Goal: Task Accomplishment & Management: Manage account settings

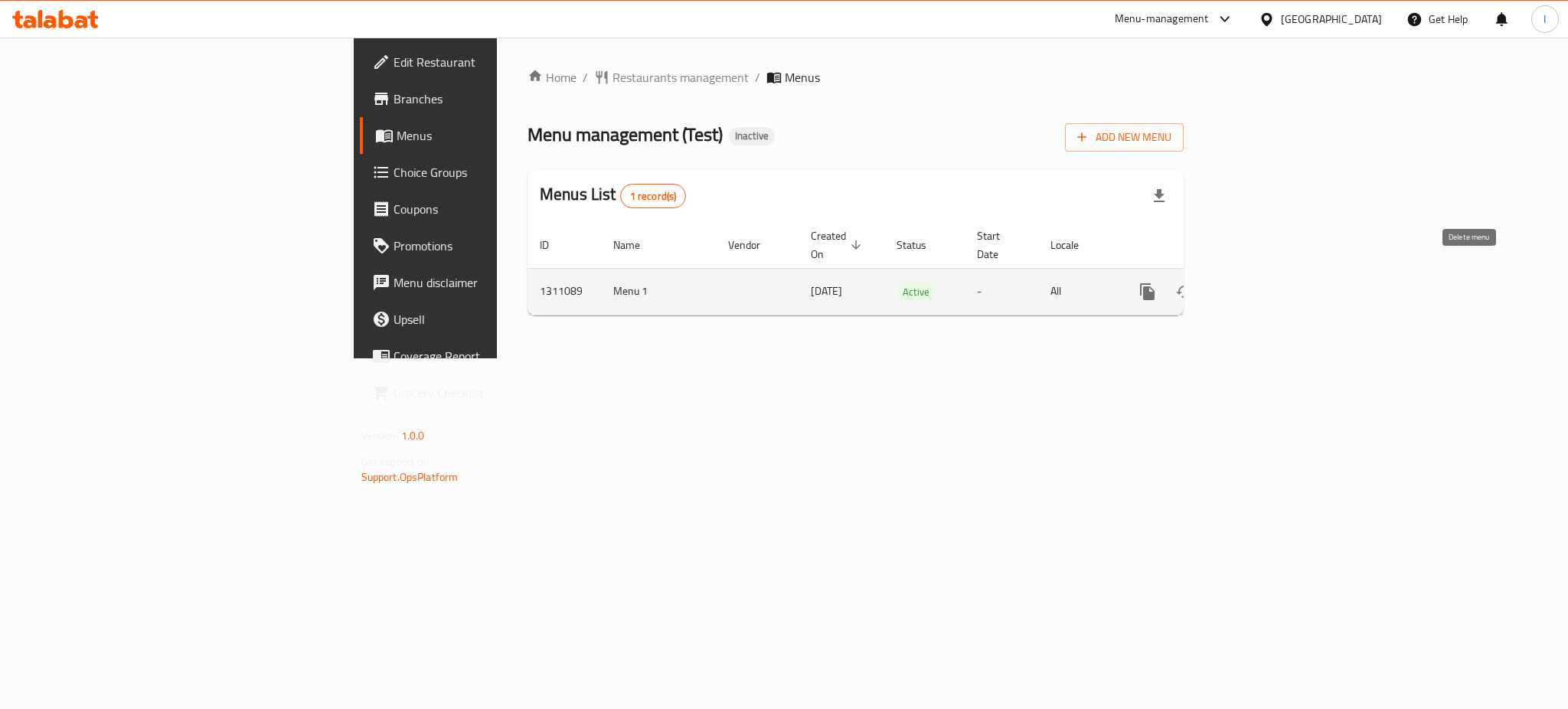
click at [1226, 285] on icon "enhanced table" at bounding box center [1220, 292] width 11 height 13
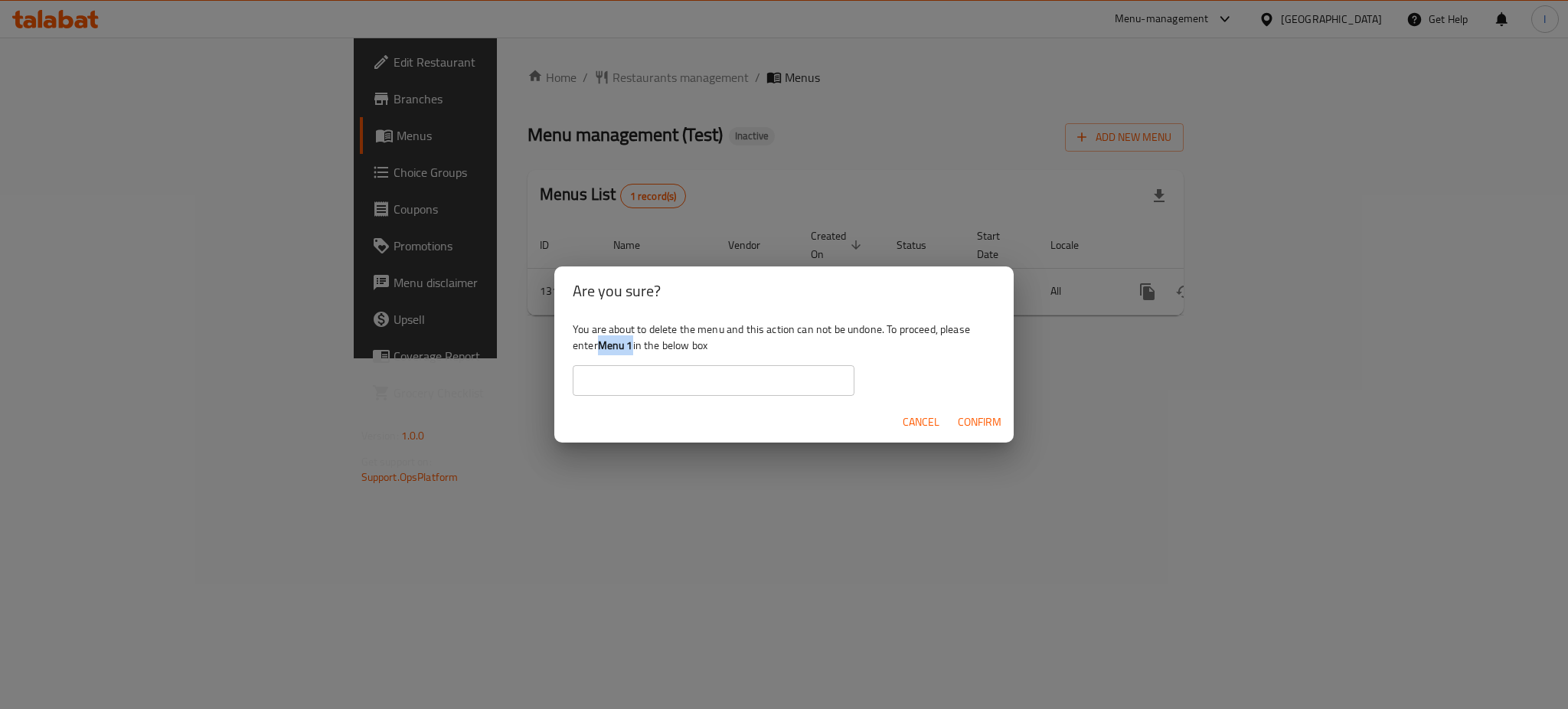
drag, startPoint x: 600, startPoint y: 345, endPoint x: 634, endPoint y: 346, distance: 34.0
click at [634, 346] on div "You are about to delete the menu and this action can not be undone. To proceed,…" at bounding box center [784, 358] width 459 height 86
copy b "Menu 1"
paste input "Menu 1"
click at [633, 385] on input "Menu 1" at bounding box center [712, 380] width 281 height 31
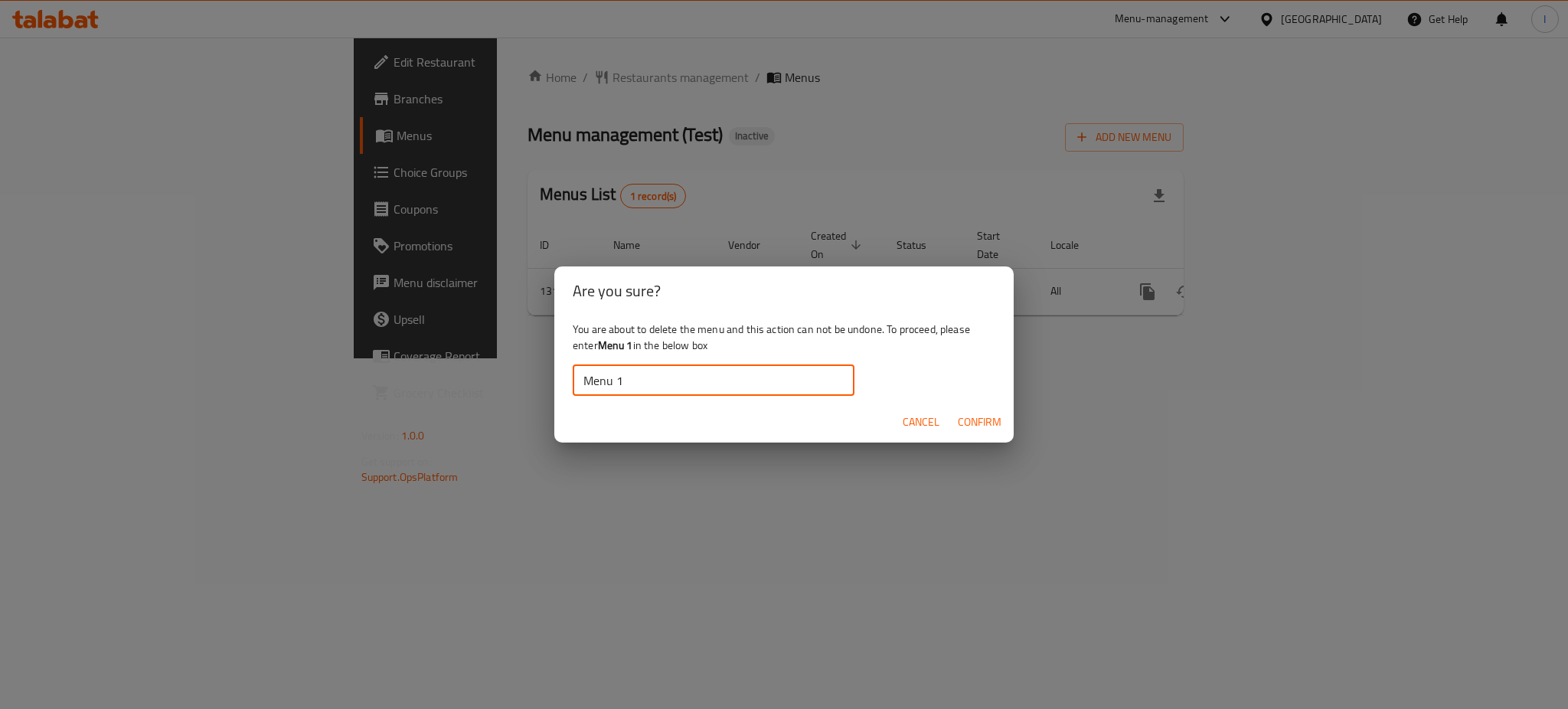
type input "Menu 1"
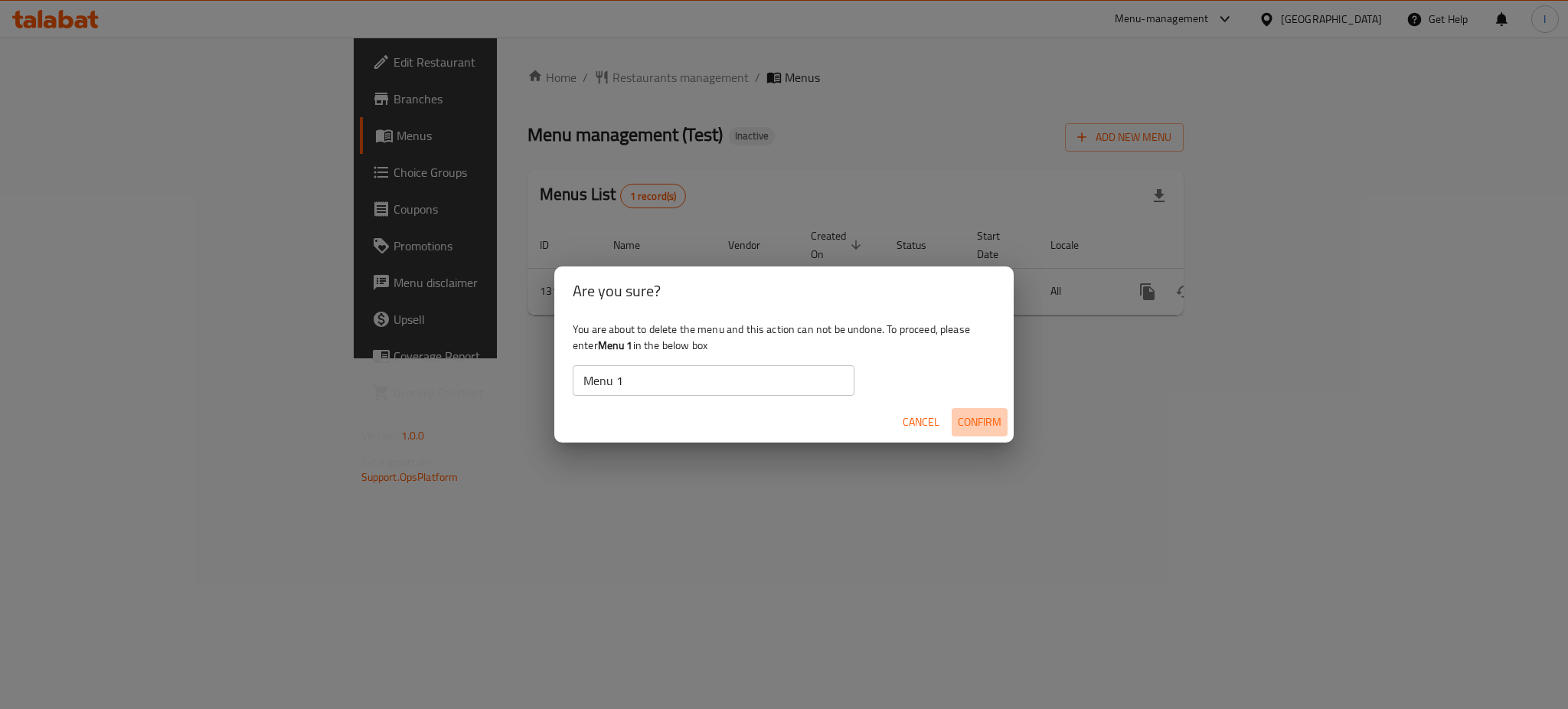
click at [973, 416] on span "Confirm" at bounding box center [979, 423] width 43 height 19
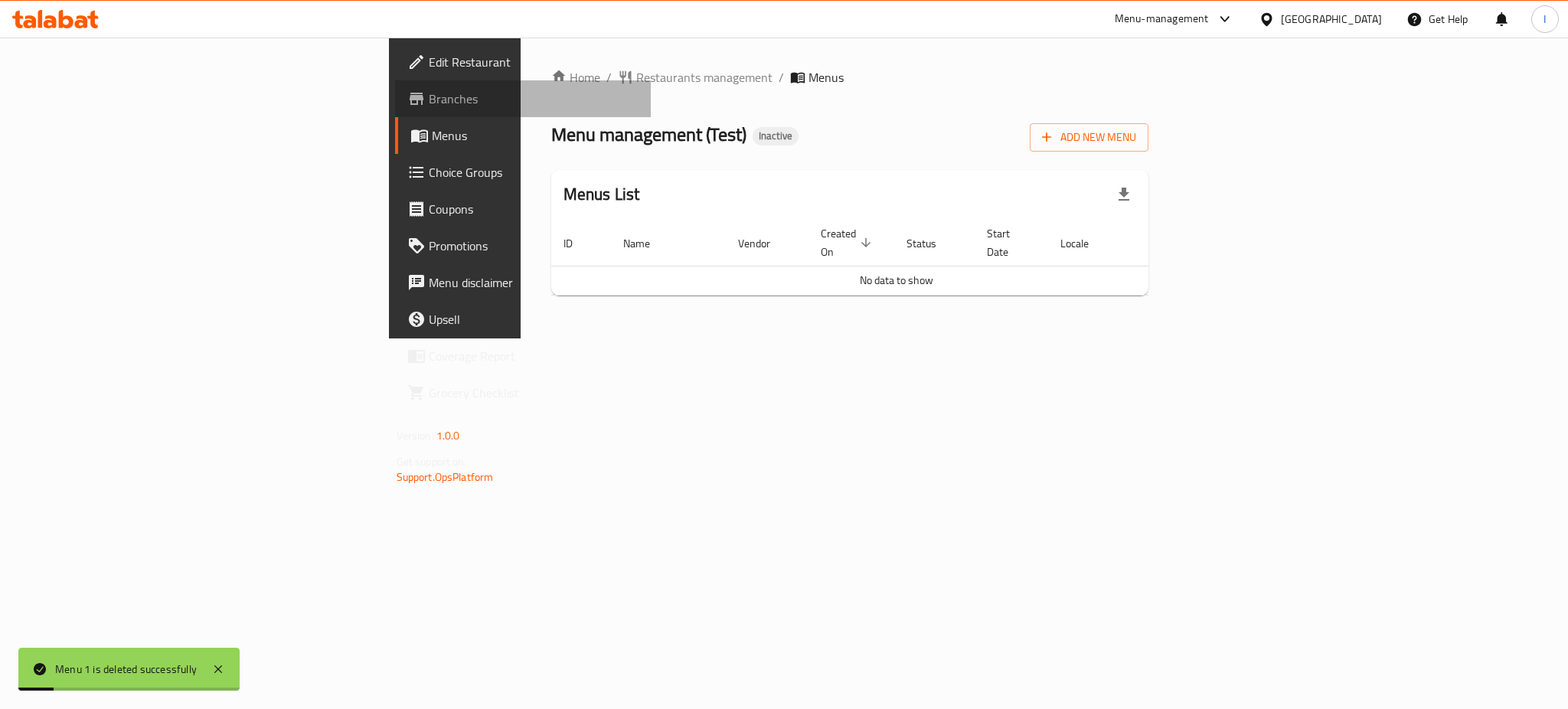
click at [429, 108] on span "Branches" at bounding box center [534, 98] width 209 height 18
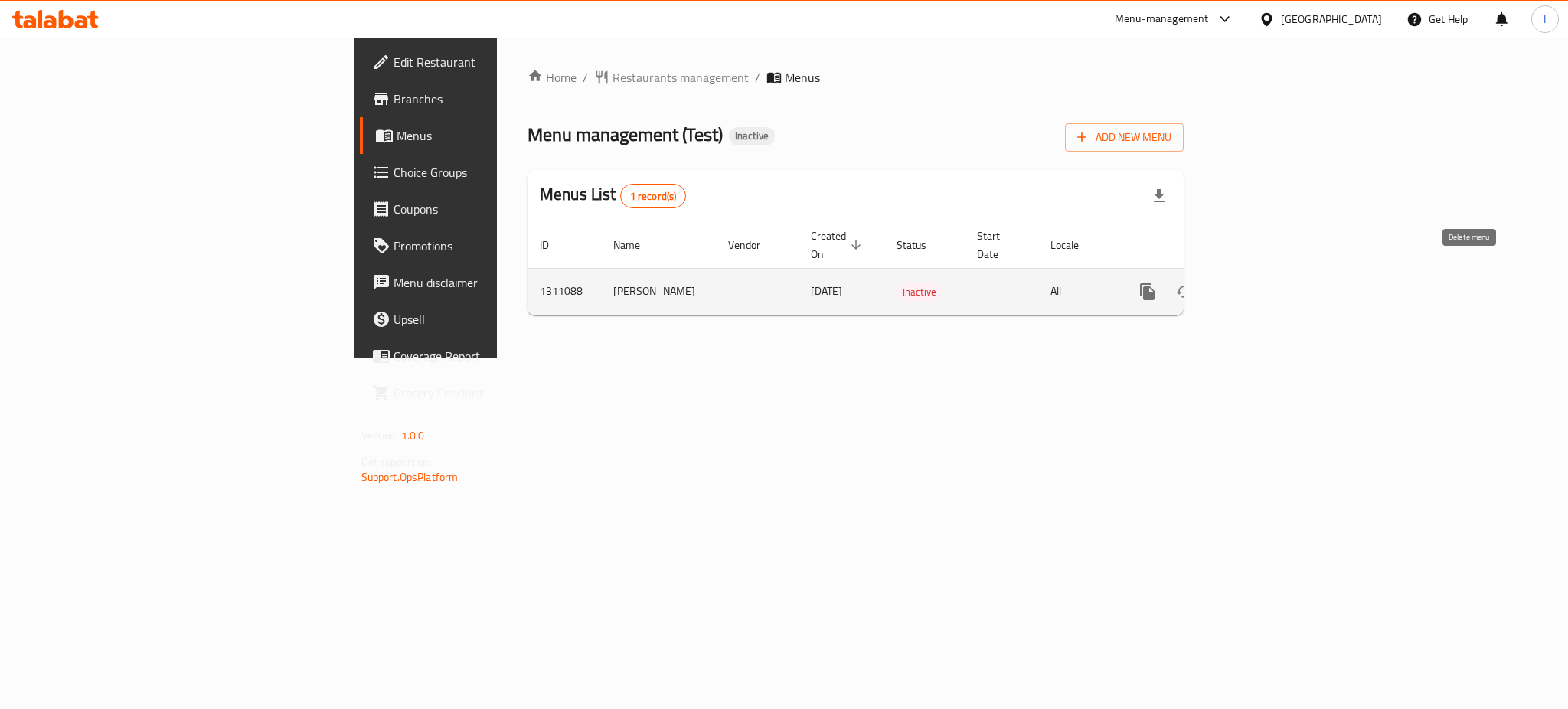
click at [1230, 282] on icon "enhanced table" at bounding box center [1220, 291] width 18 height 18
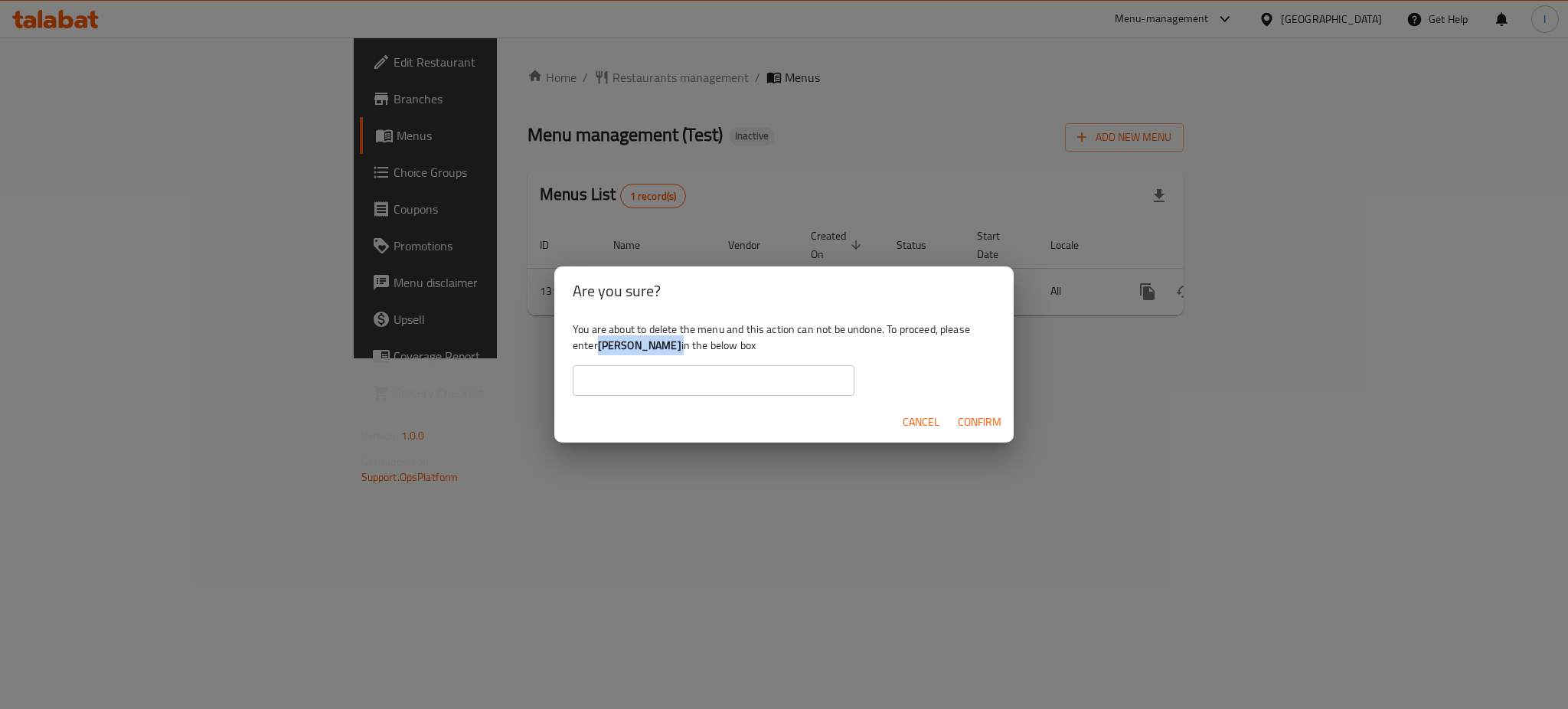
drag, startPoint x: 600, startPoint y: 347, endPoint x: 651, endPoint y: 350, distance: 51.1
click at [651, 350] on div "You are about to delete the menu and this action can not be undone. To proceed,…" at bounding box center [784, 358] width 459 height 86
drag, startPoint x: 601, startPoint y: 350, endPoint x: 648, endPoint y: 350, distance: 47.0
click at [648, 350] on b "Sam menu" at bounding box center [639, 345] width 84 height 20
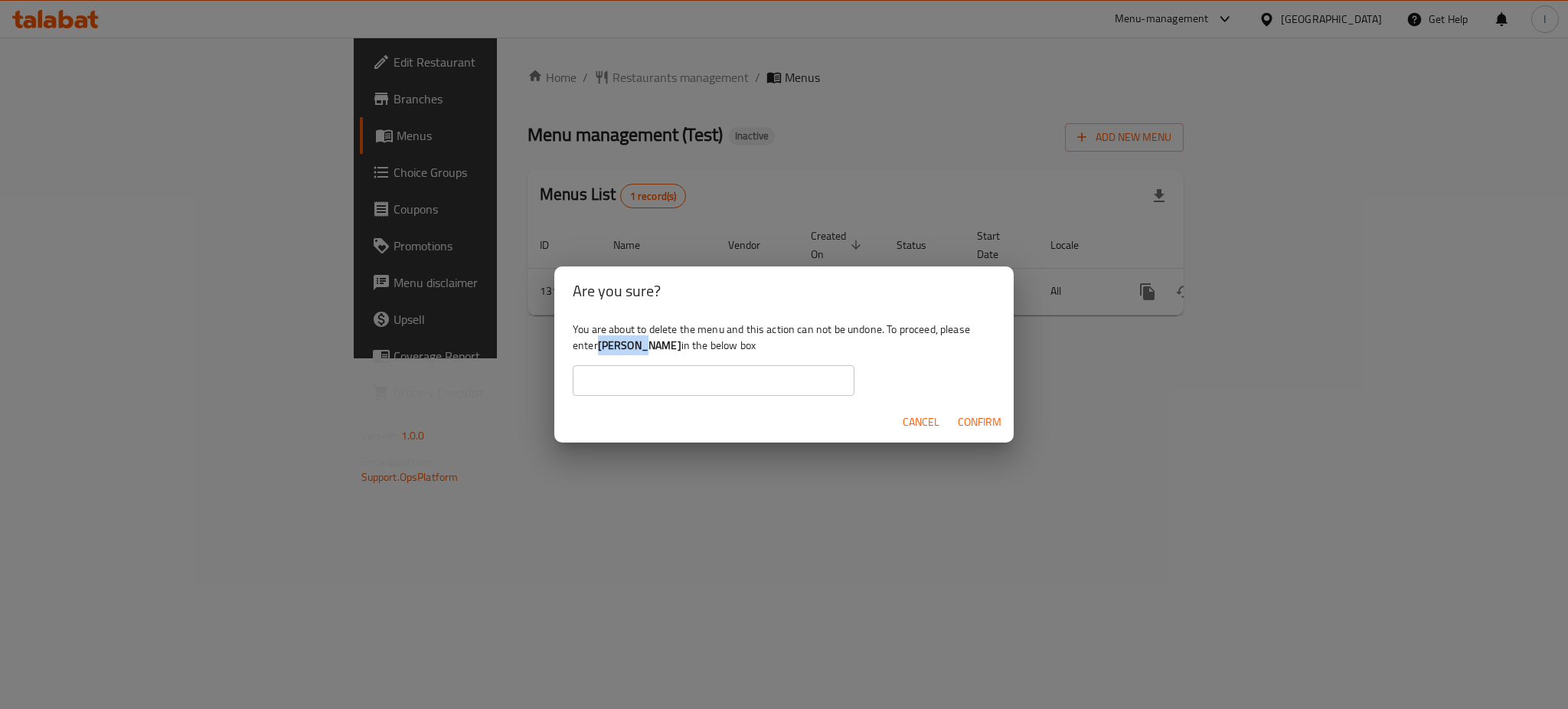
copy b "Sam menu"
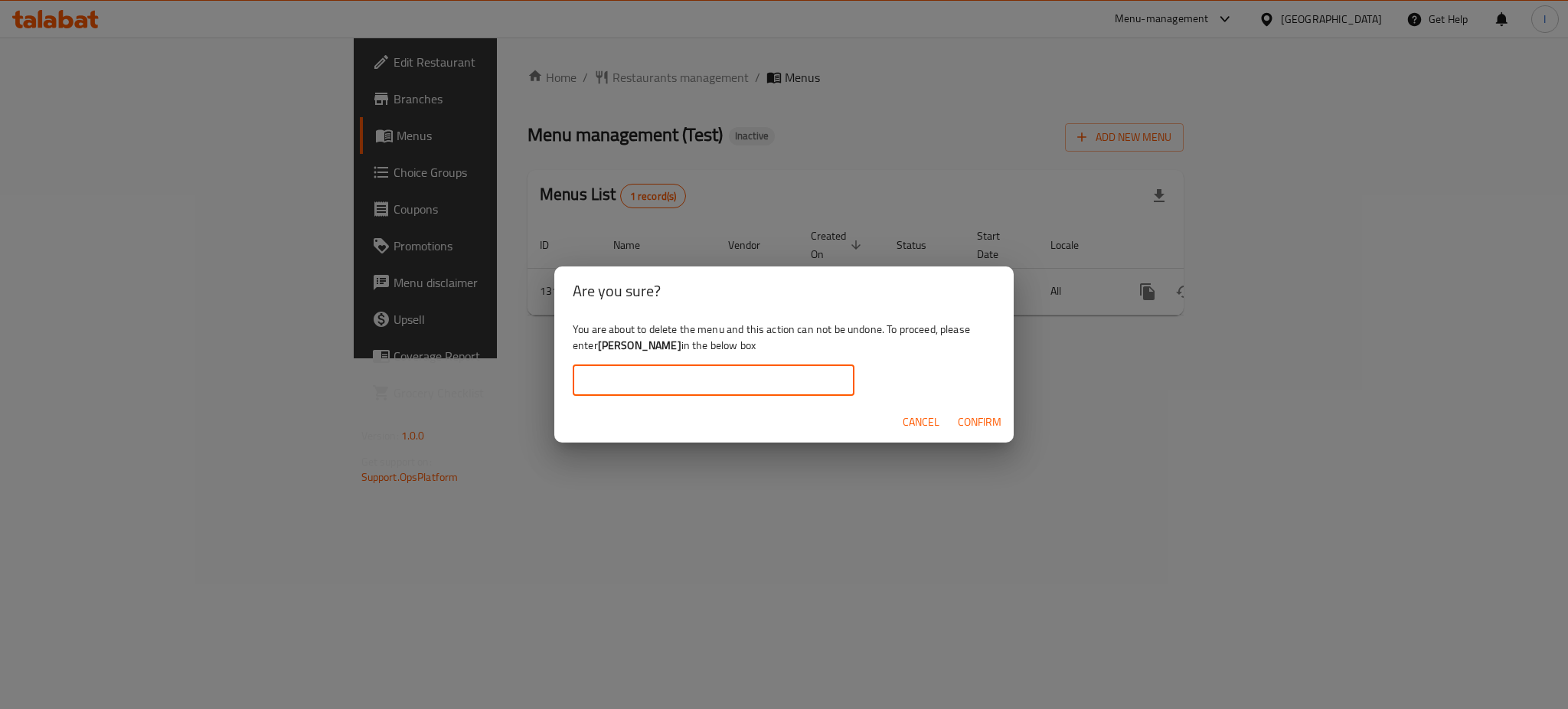
paste input "Sam menu"
click at [644, 367] on input "Sam menu" at bounding box center [712, 380] width 281 height 31
type input "Sam menu"
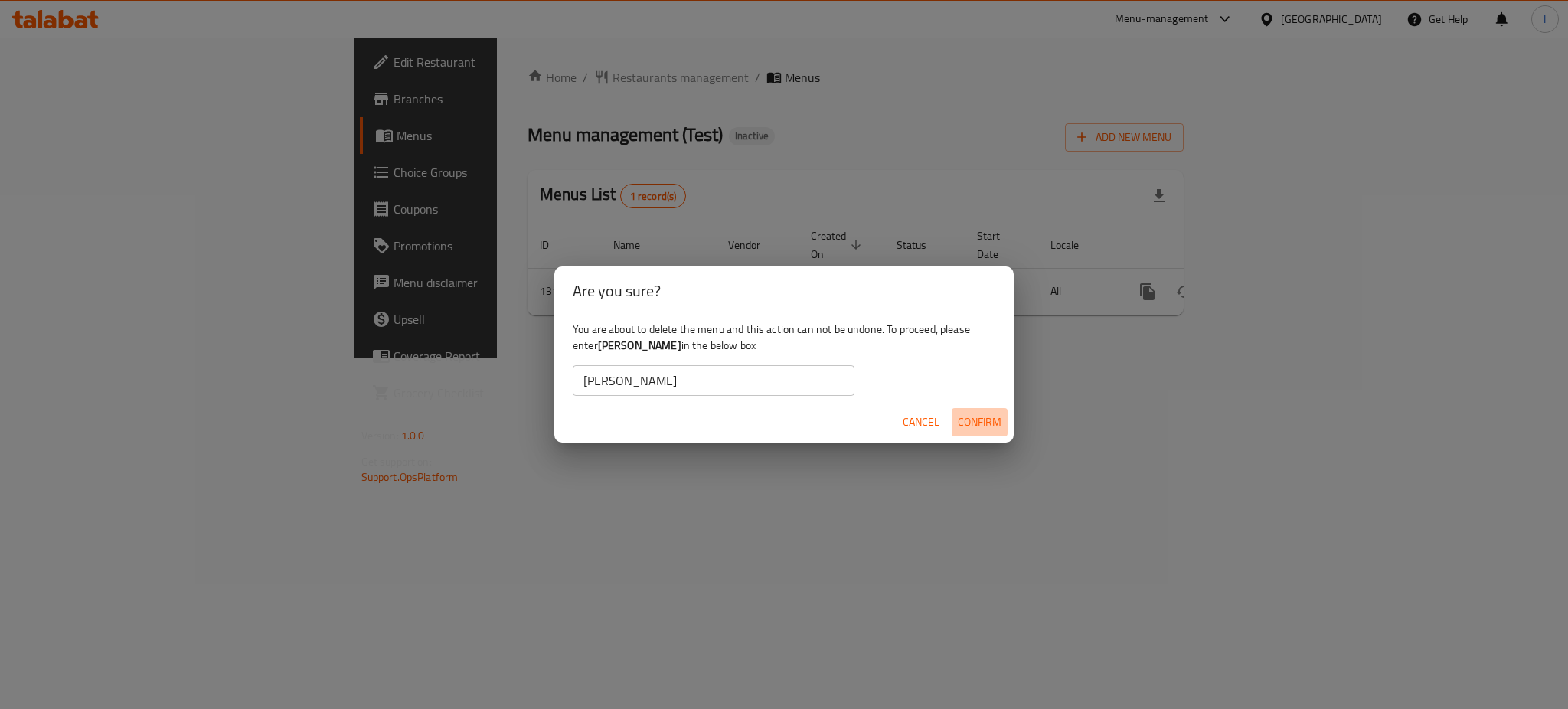
click at [973, 413] on span "Confirm" at bounding box center [979, 423] width 43 height 19
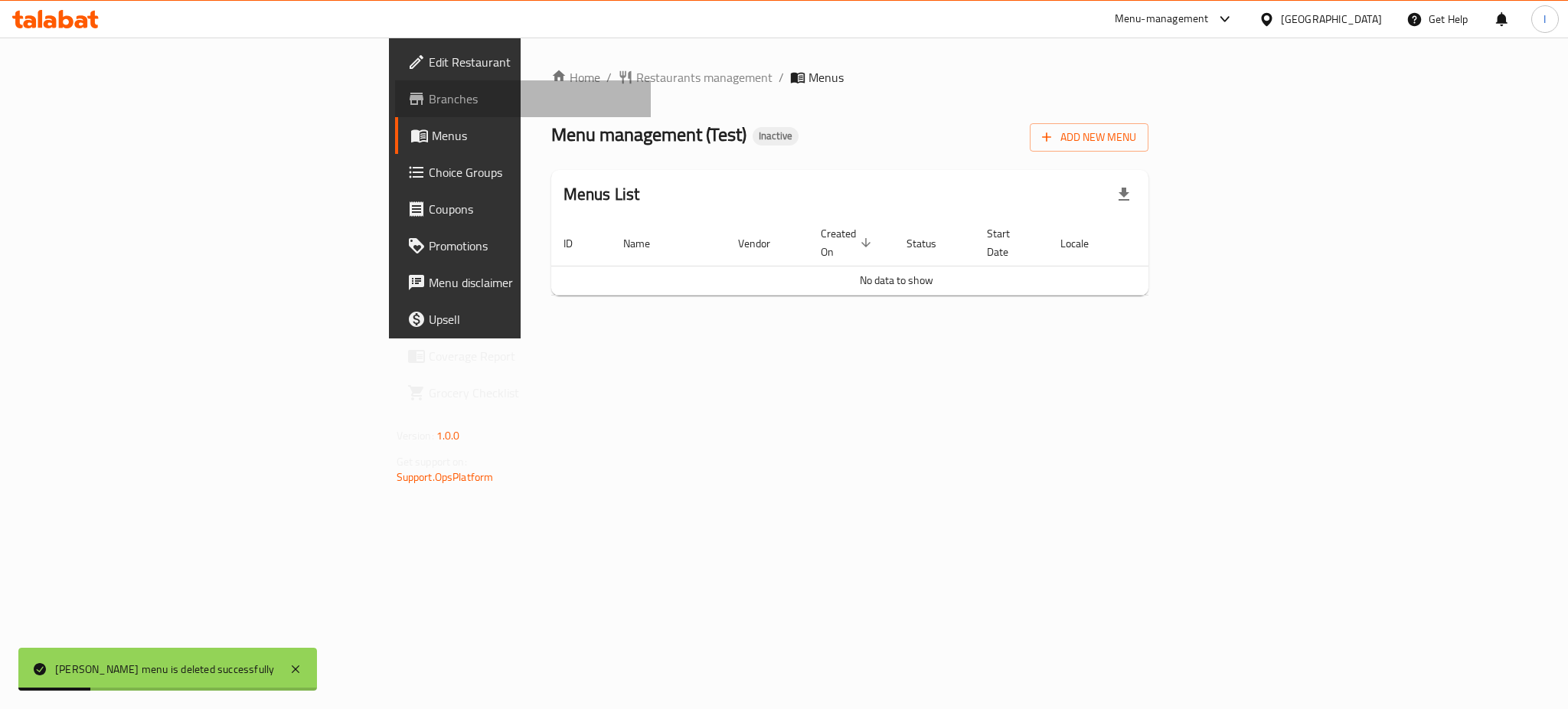
click at [429, 107] on span "Branches" at bounding box center [534, 98] width 209 height 18
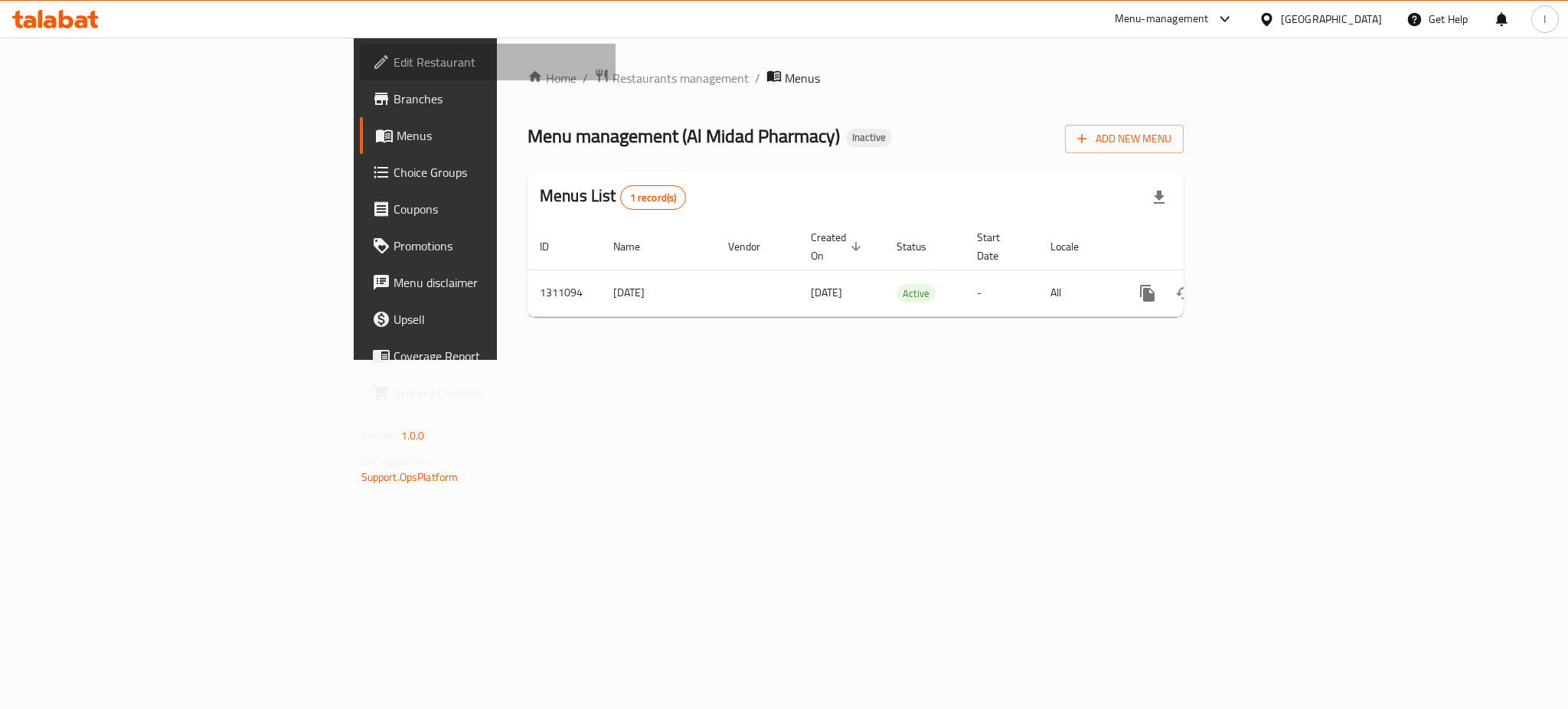
click at [394, 61] on span "Edit Restaurant" at bounding box center [498, 61] width 209 height 18
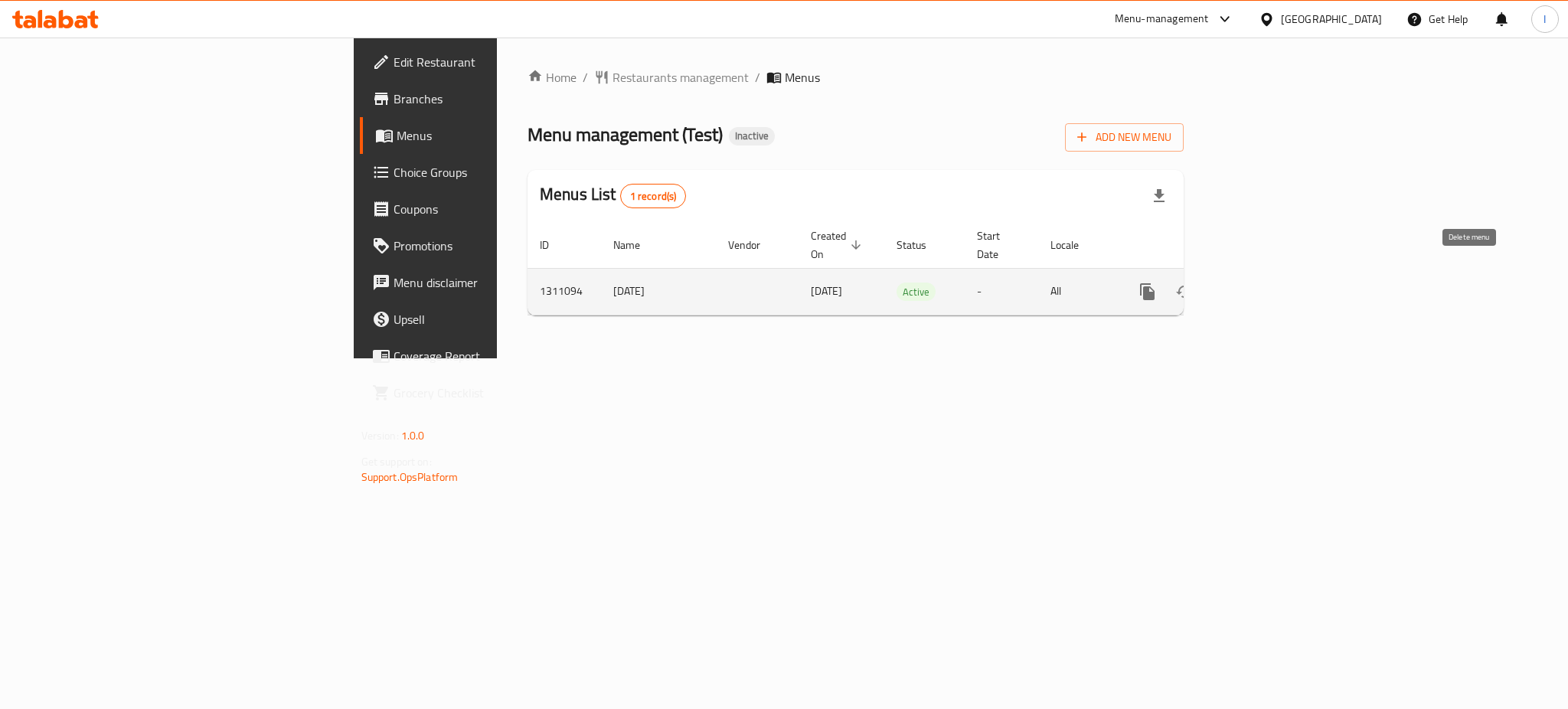
click at [1230, 282] on icon "enhanced table" at bounding box center [1220, 291] width 18 height 18
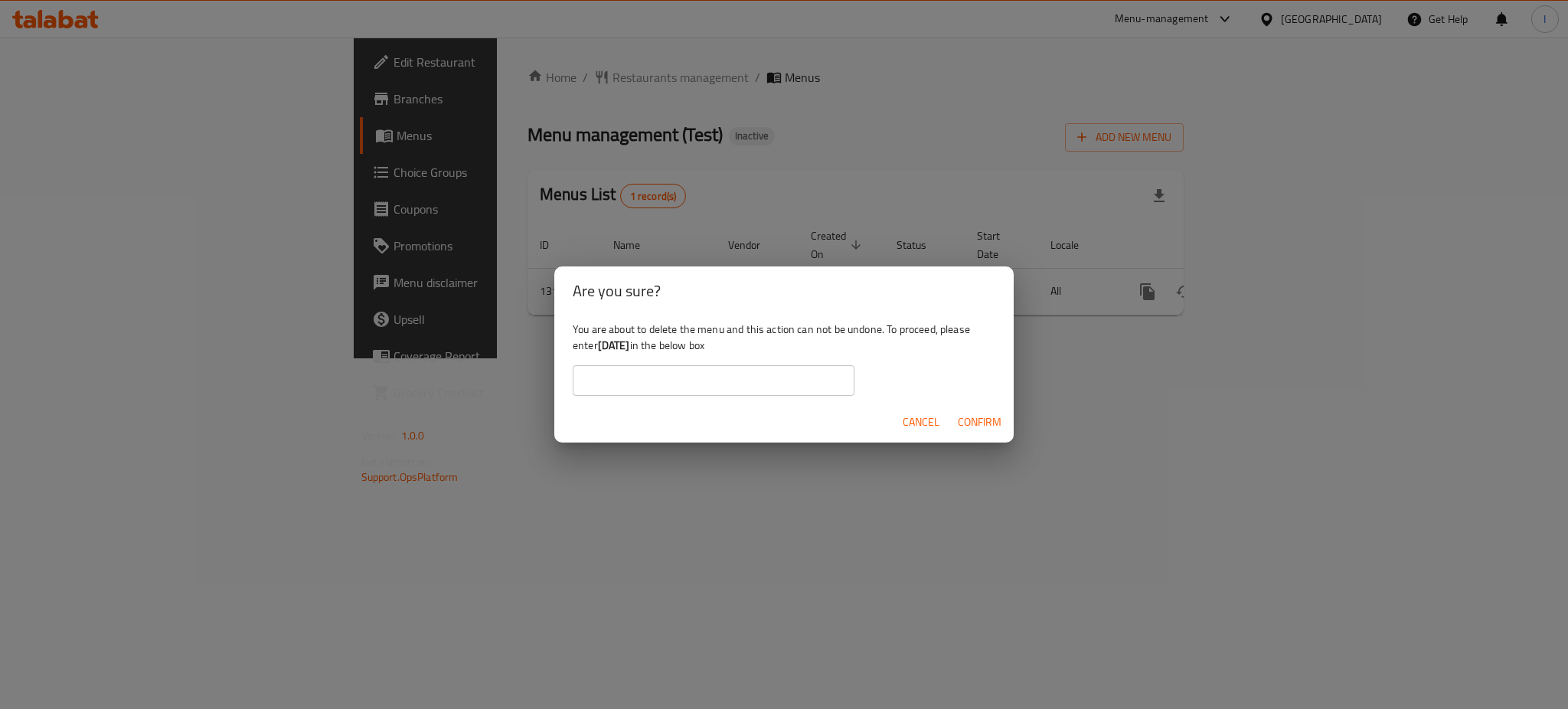
drag, startPoint x: 600, startPoint y: 342, endPoint x: 651, endPoint y: 347, distance: 51.2
click at [630, 347] on b "[DATE]" at bounding box center [614, 345] width 32 height 20
copy b "[DATE]"
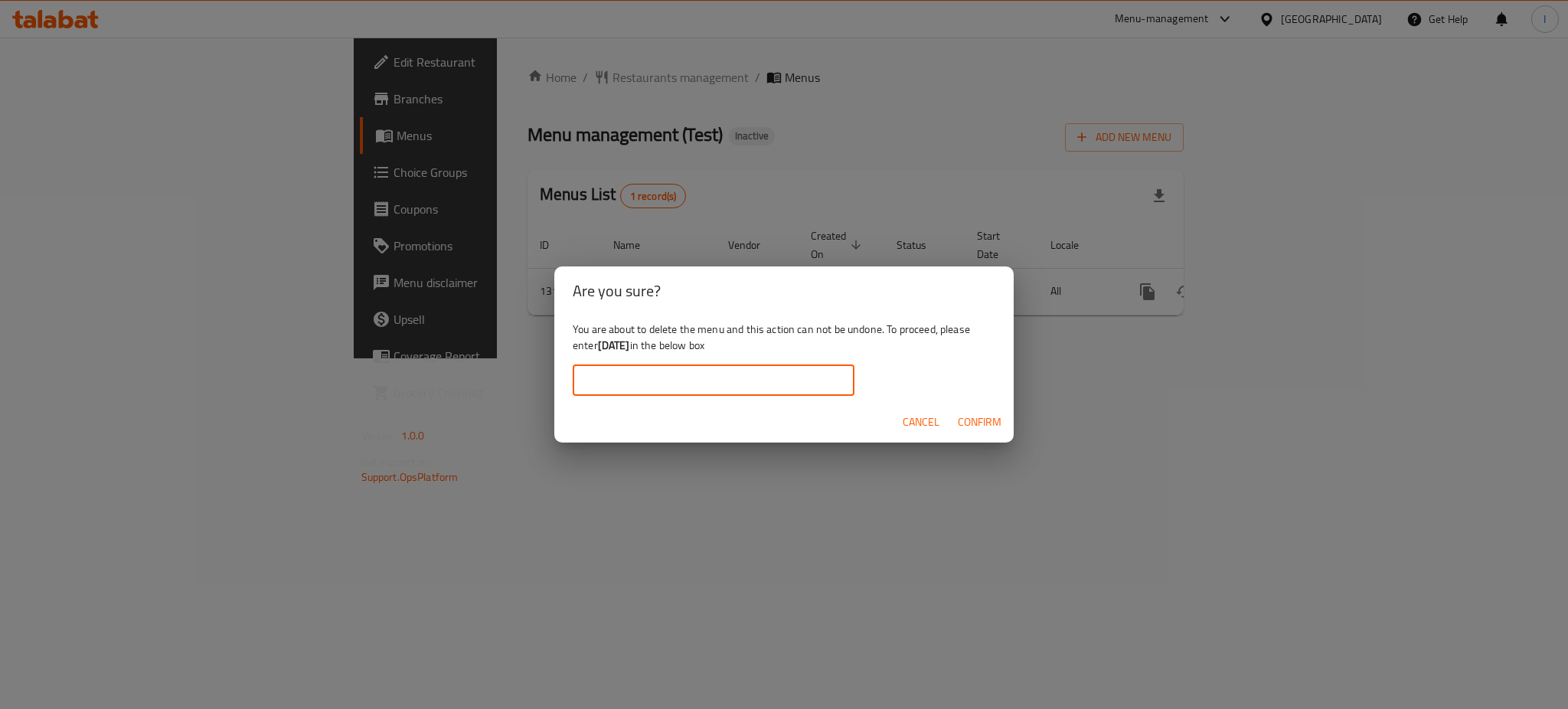
click at [638, 373] on input "text" at bounding box center [712, 380] width 281 height 31
paste input "[DATE]"
type input "[DATE]"
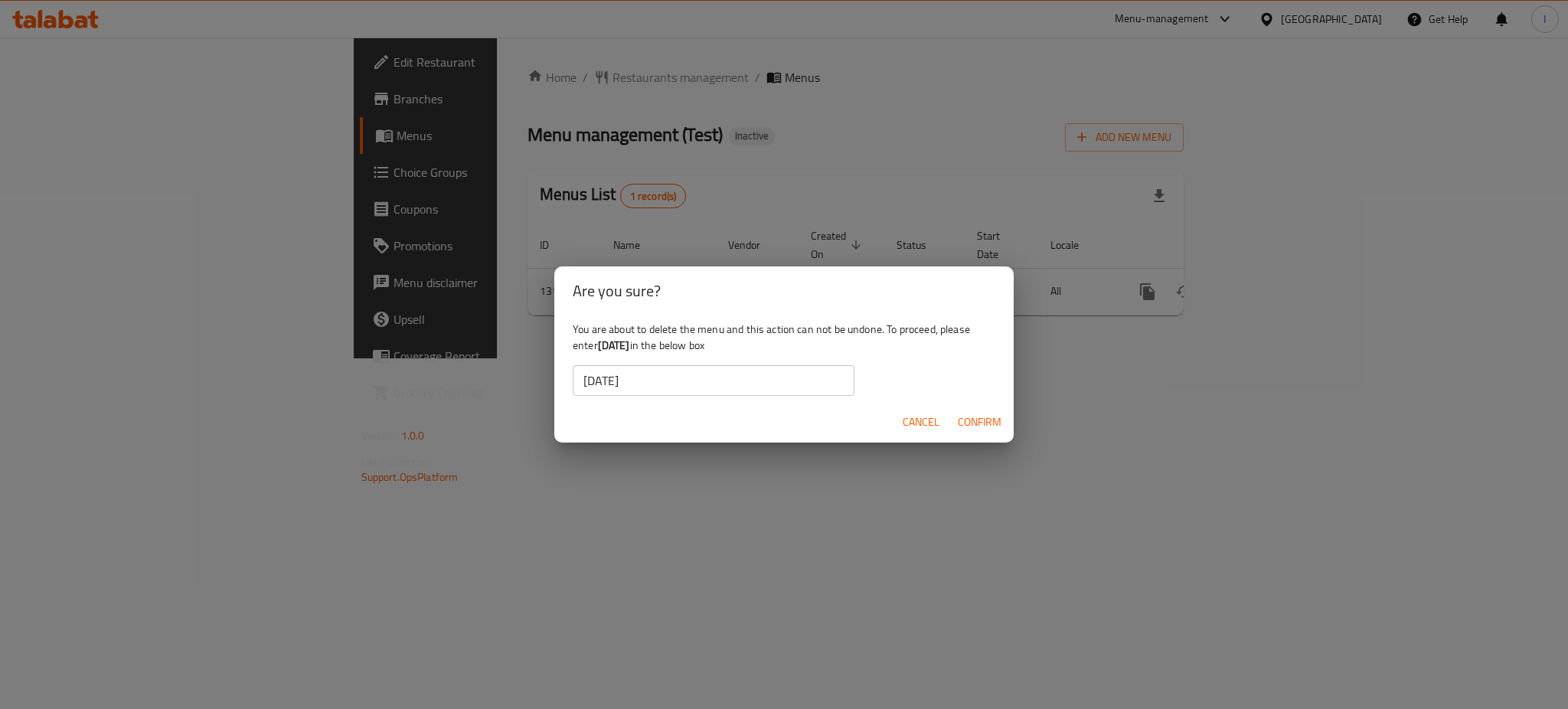
drag, startPoint x: 1008, startPoint y: 417, endPoint x: 980, endPoint y: 423, distance: 28.6
click at [980, 423] on div "Cancel Confirm" at bounding box center [784, 423] width 459 height 40
click at [980, 423] on span "Confirm" at bounding box center [979, 423] width 43 height 19
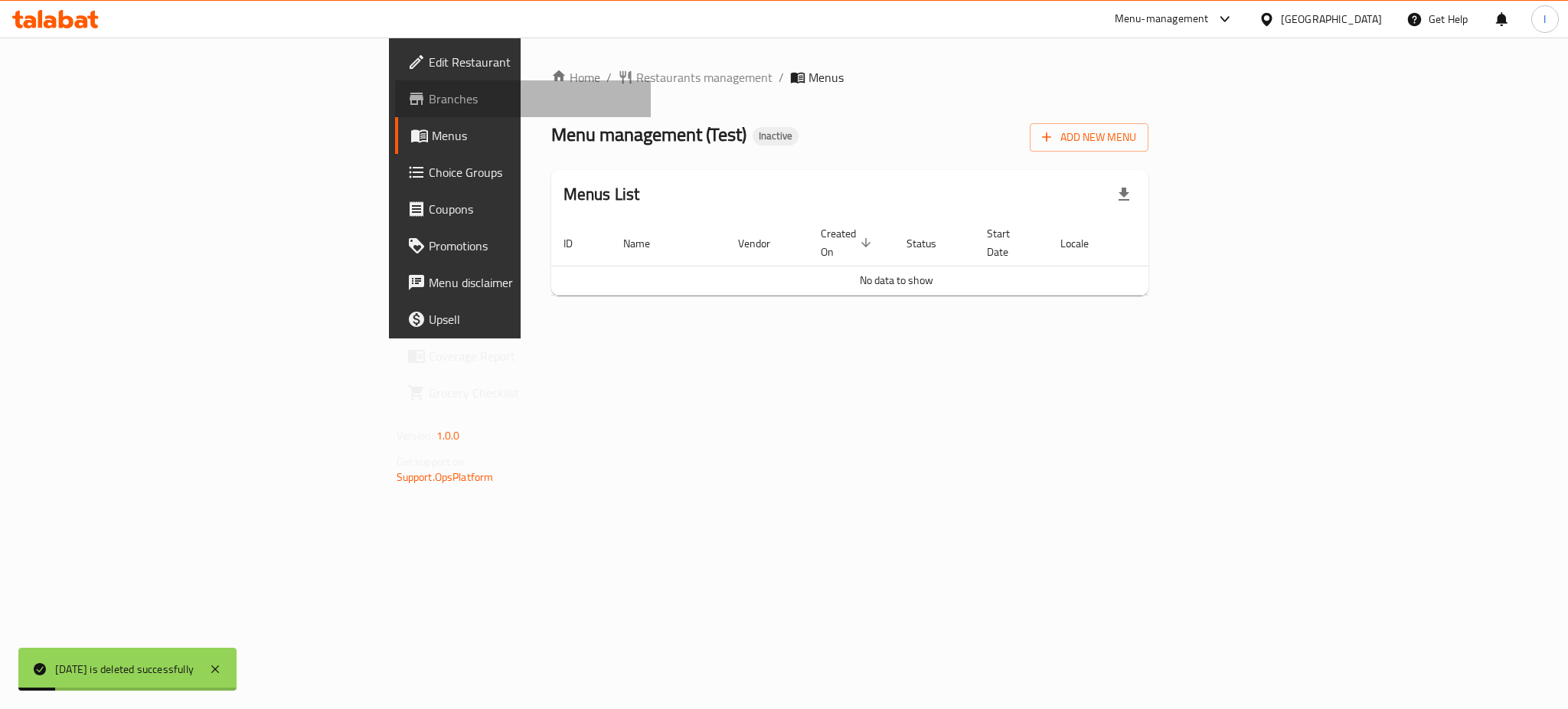
click at [395, 83] on link "Branches" at bounding box center [522, 99] width 255 height 37
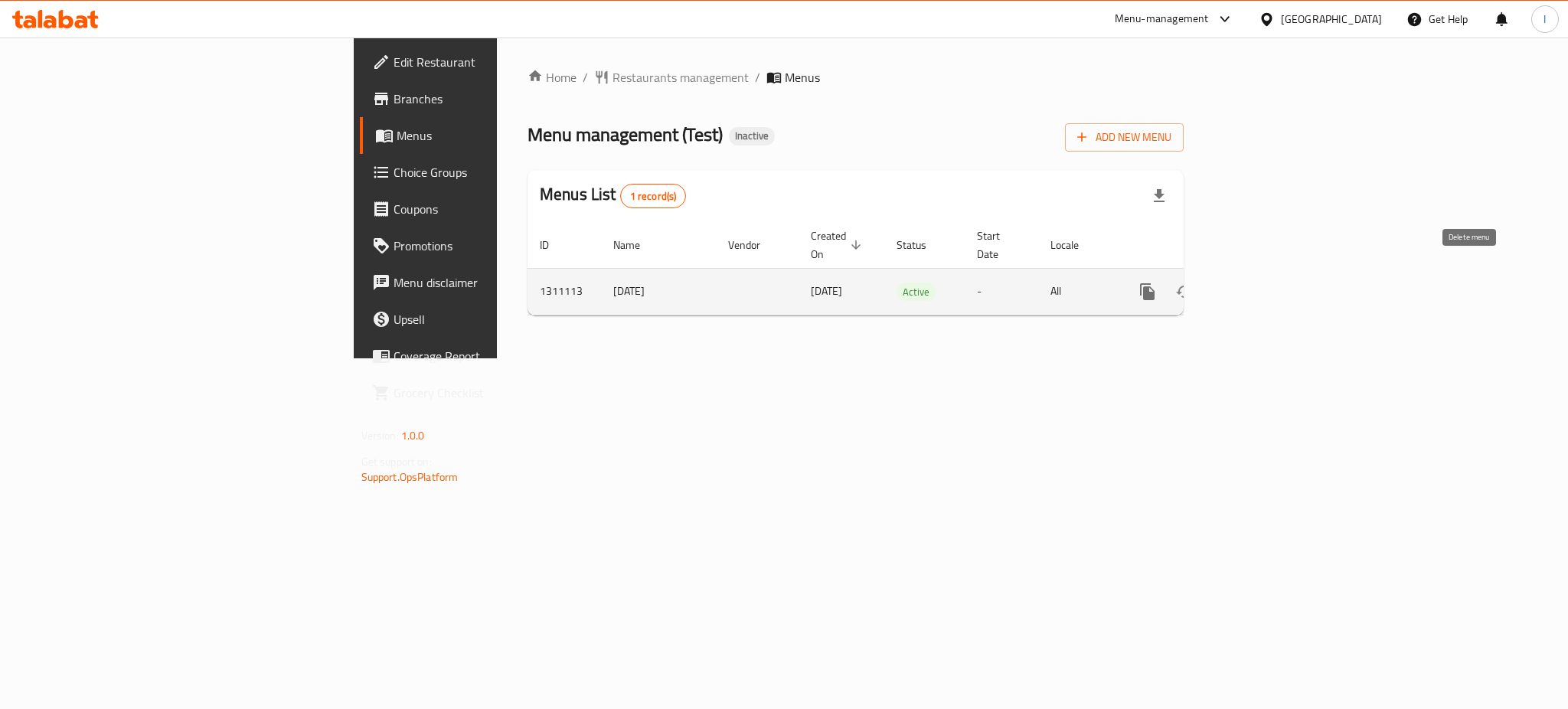
click at [1230, 282] on icon "enhanced table" at bounding box center [1220, 291] width 18 height 18
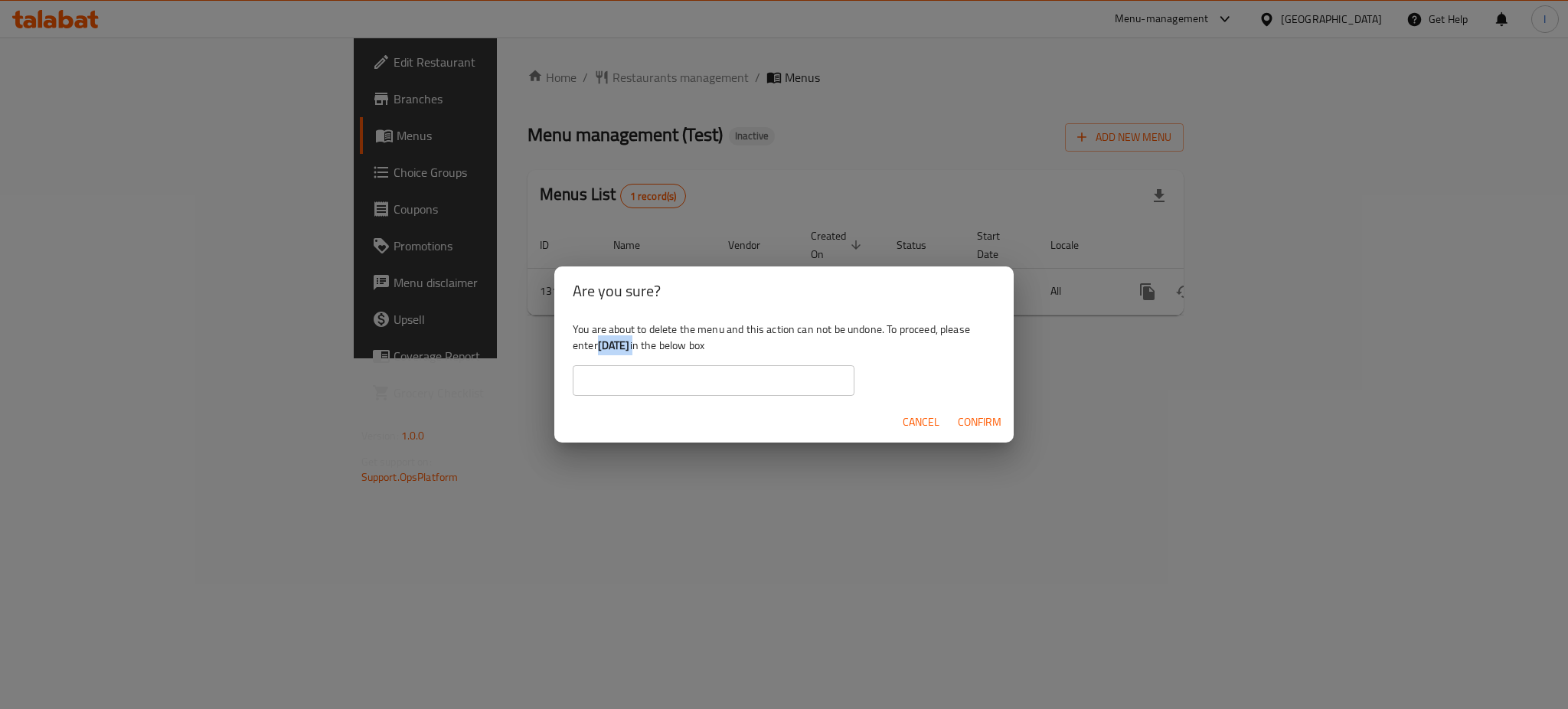
drag, startPoint x: 598, startPoint y: 344, endPoint x: 653, endPoint y: 347, distance: 55.1
click at [653, 347] on div "You are about to delete the menu and this action can not be undone. To proceed,…" at bounding box center [784, 358] width 459 height 86
copy div "[DATE]"
click at [607, 349] on b "[DATE]" at bounding box center [614, 345] width 32 height 20
drag, startPoint x: 602, startPoint y: 349, endPoint x: 650, endPoint y: 346, distance: 48.1
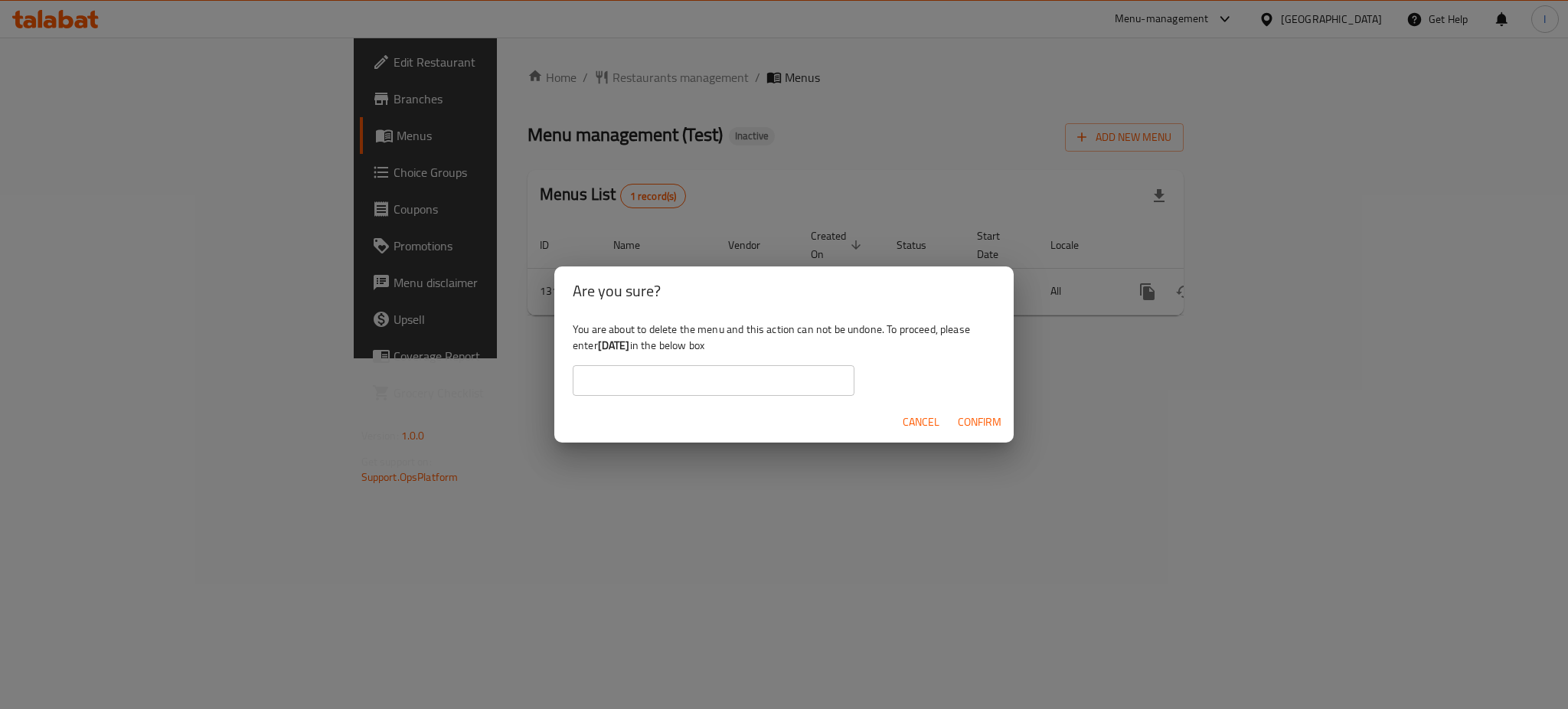
click at [630, 346] on b "[DATE]" at bounding box center [614, 345] width 32 height 20
copy b "[DATE]"
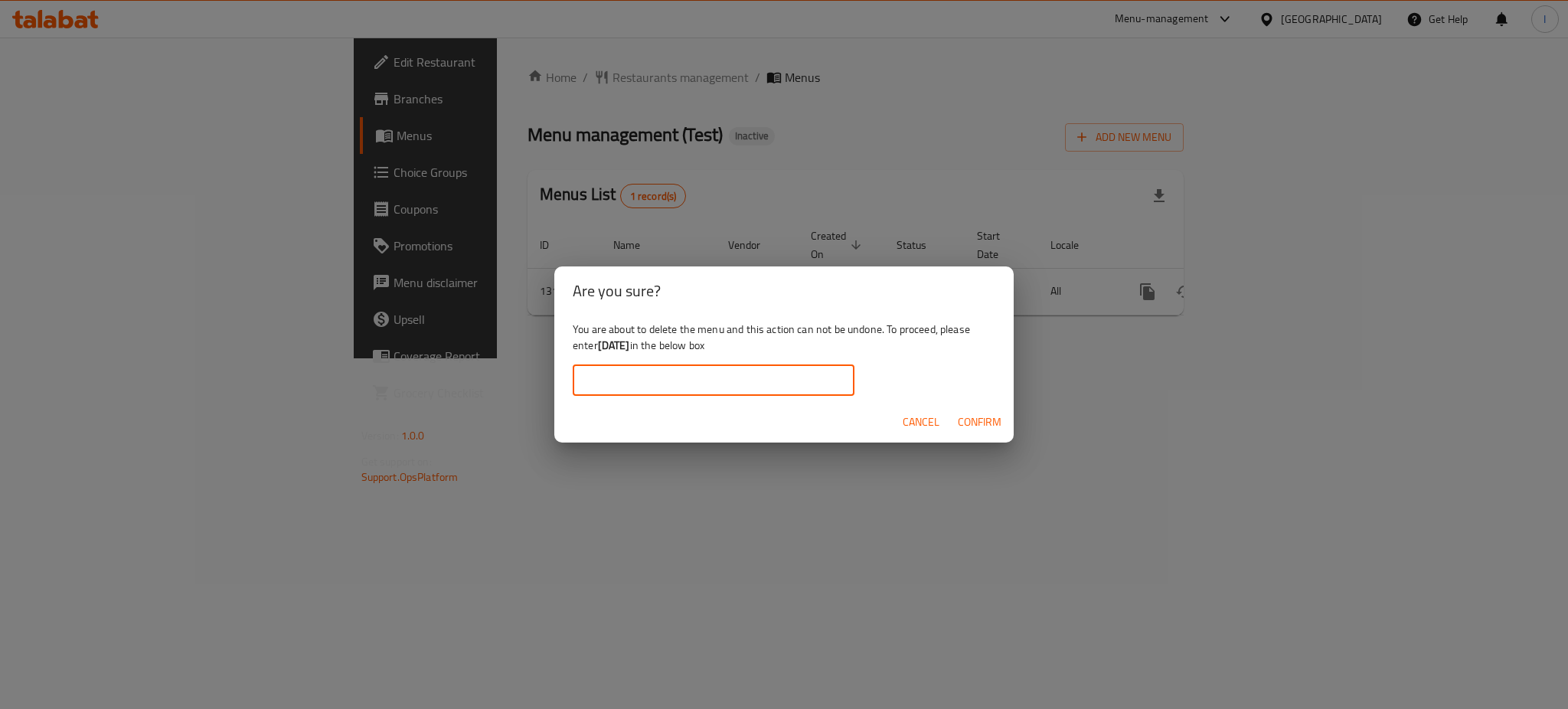
paste input "[DATE]"
click at [667, 383] on input "[DATE]" at bounding box center [712, 380] width 281 height 31
type input "[DATE]"
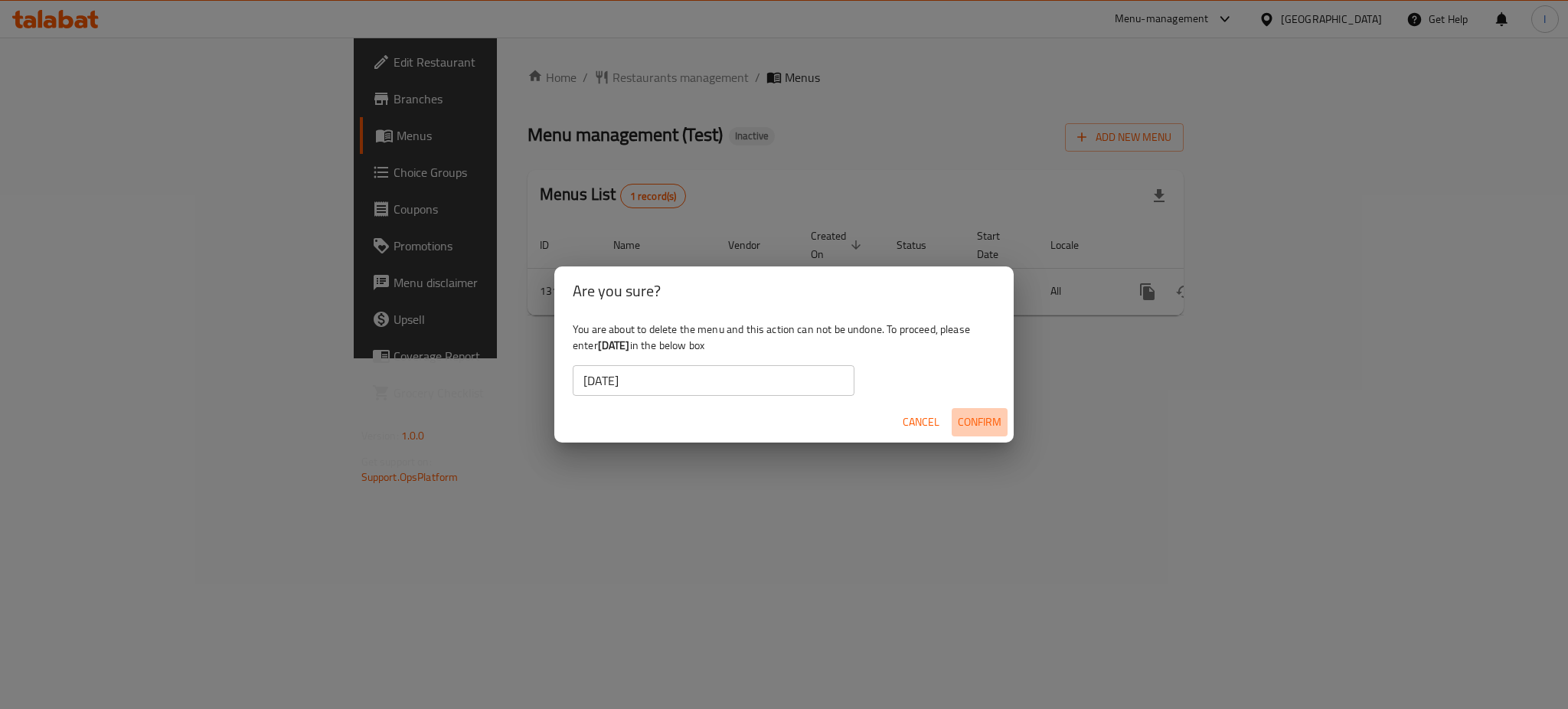
click at [977, 423] on span "Confirm" at bounding box center [979, 423] width 43 height 19
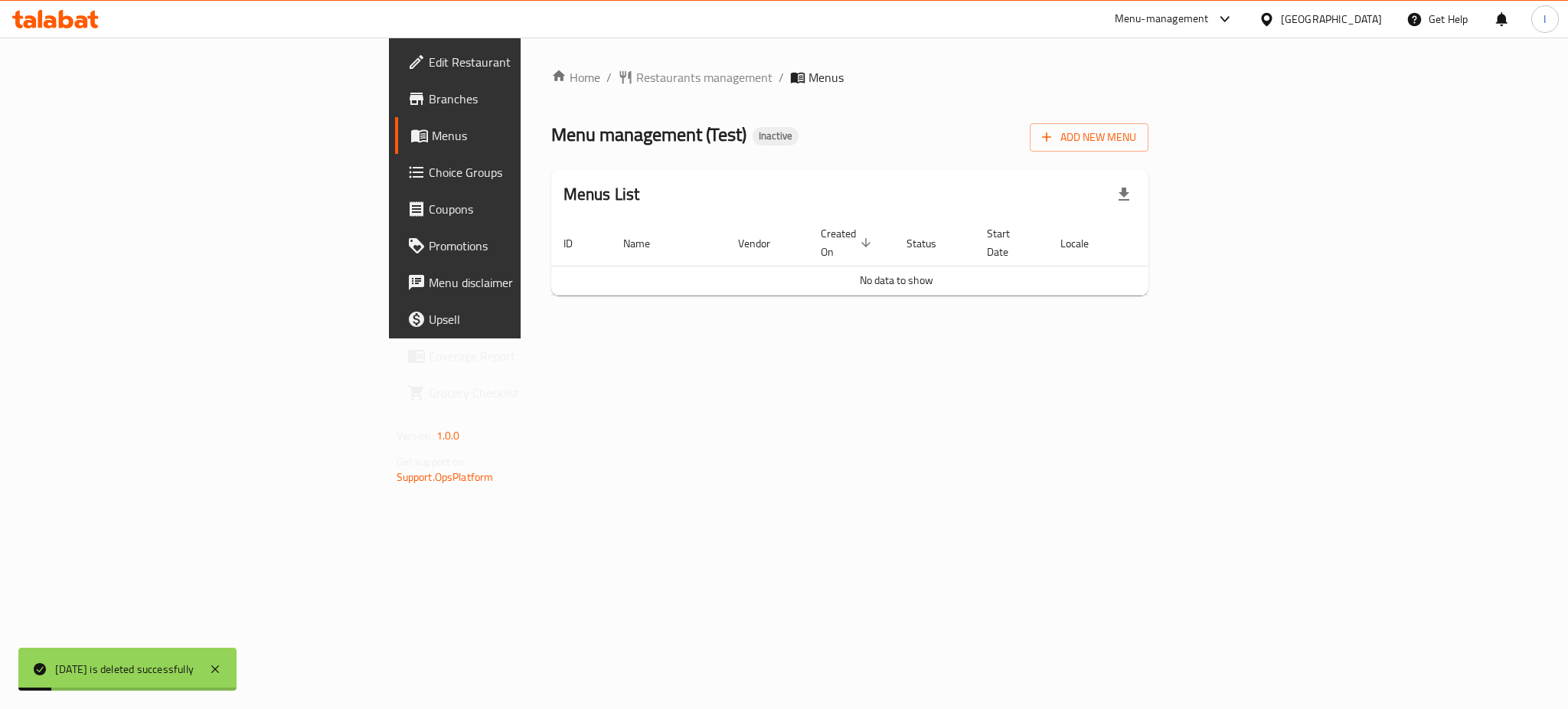
click at [429, 106] on span "Branches" at bounding box center [534, 98] width 209 height 18
